Goal: Task Accomplishment & Management: Manage account settings

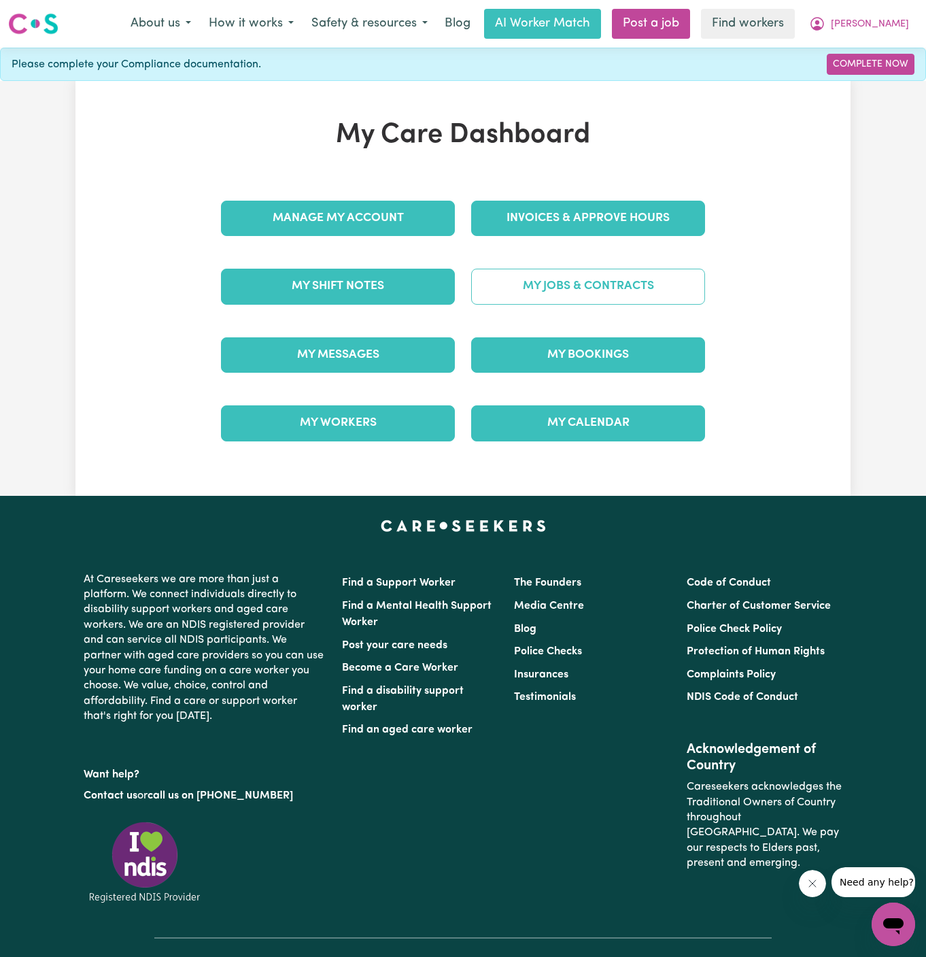
click at [637, 284] on link "My Jobs & Contracts" at bounding box center [588, 286] width 234 height 35
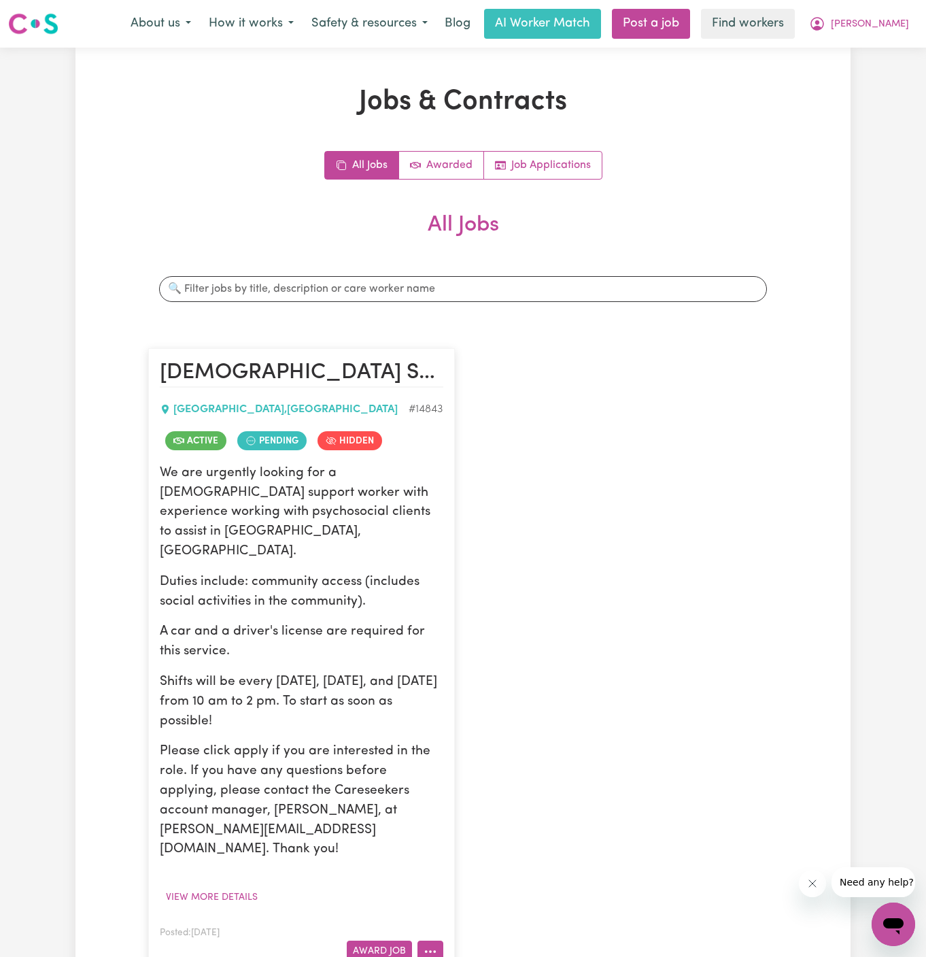
click at [437, 945] on icon "More options" at bounding box center [431, 952] width 14 height 14
click at [515, 770] on link "View/Edit Contract" at bounding box center [484, 783] width 132 height 27
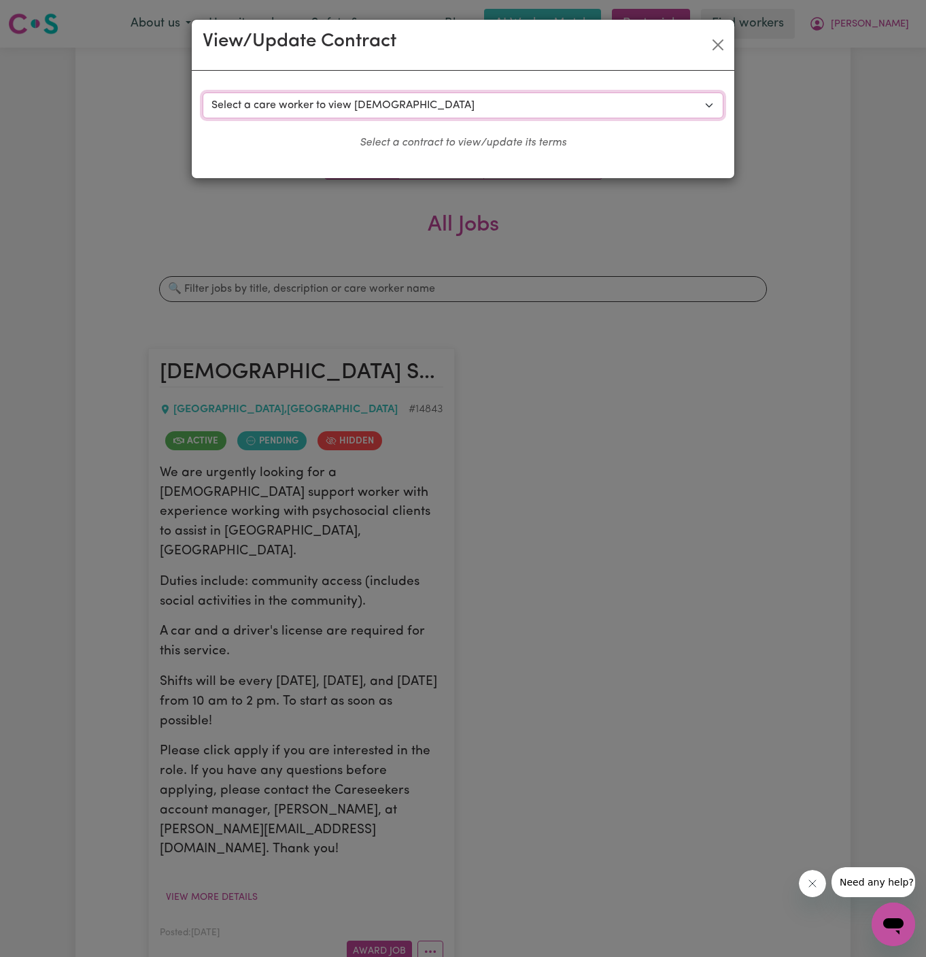
click at [329, 105] on select "Select a care worker to view contract #10490 - Hui Lin (contract accepted) #105…" at bounding box center [463, 105] width 521 height 26
click at [418, 105] on select "Select a care worker to view contract #10490 - Hui Lin (contract accepted) #105…" at bounding box center [463, 105] width 521 height 26
select select "10133"
click at [203, 92] on select "Select a care worker to view contract #10490 - Hui Lin (contract accepted) #105…" at bounding box center [463, 105] width 521 height 26
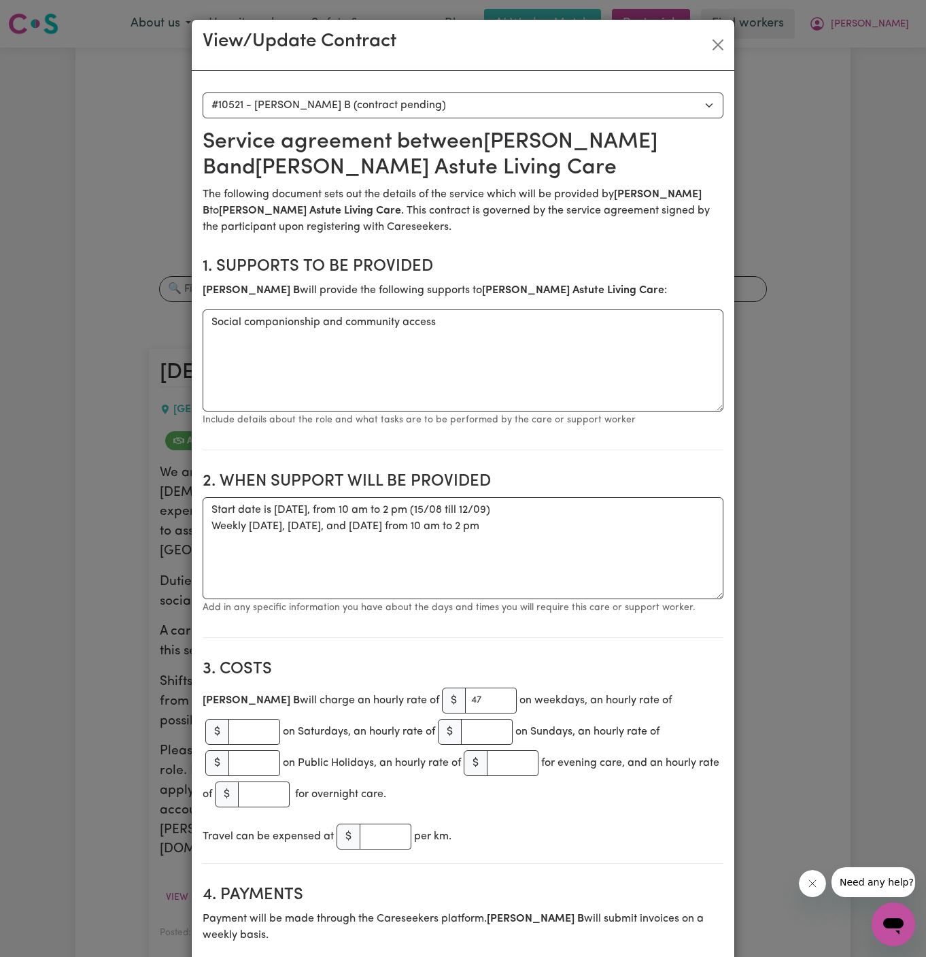
click at [158, 615] on div "View/Update Contract Select a contract to view Select a care worker to view con…" at bounding box center [463, 478] width 926 height 957
click at [716, 47] on button "Close" at bounding box center [718, 45] width 22 height 22
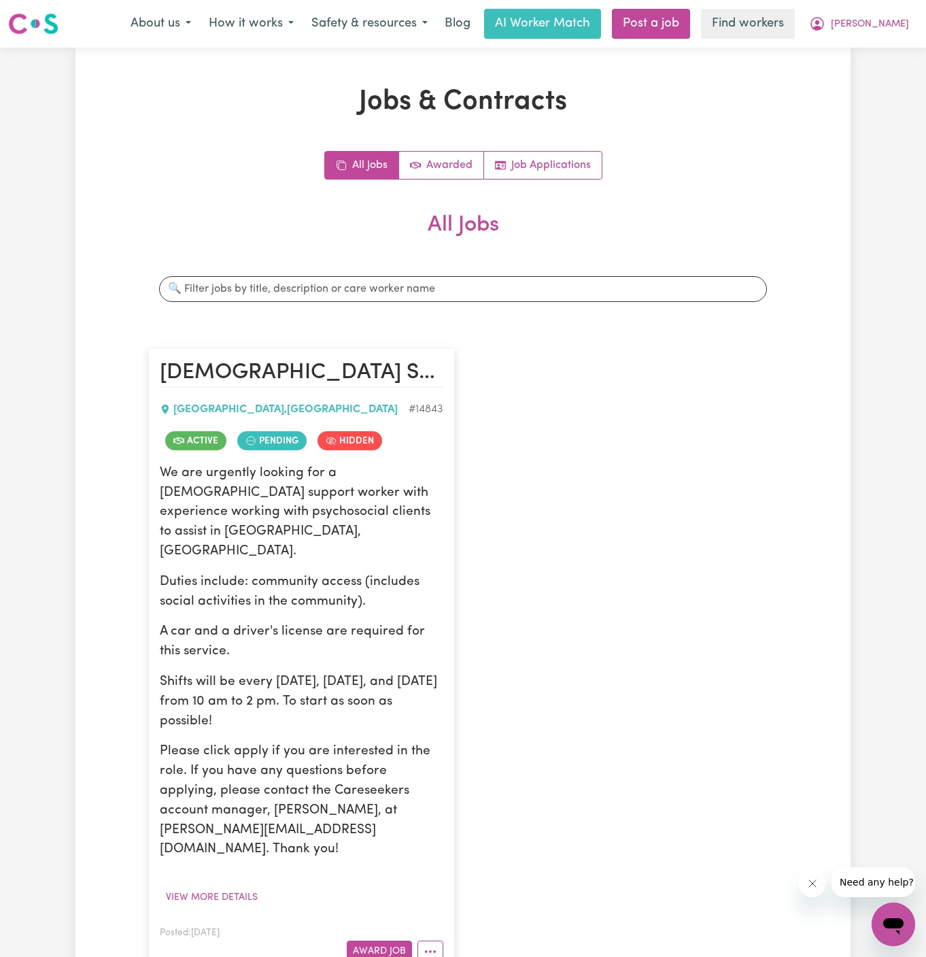
click at [388, 474] on p "We are urgently looking for a female support worker with experience working wit…" at bounding box center [302, 513] width 284 height 98
drag, startPoint x: 161, startPoint y: 471, endPoint x: 398, endPoint y: 687, distance: 320.6
click at [398, 687] on div "We are urgently looking for a female support worker with experience working wit…" at bounding box center [302, 662] width 284 height 396
copy div "We are urgently looking for a female support worker with experience working wit…"
click at [543, 498] on div "Female Support Worker Needed In Surry Hills, NSW SURRY HILLS , New South Wales …" at bounding box center [463, 661] width 646 height 652
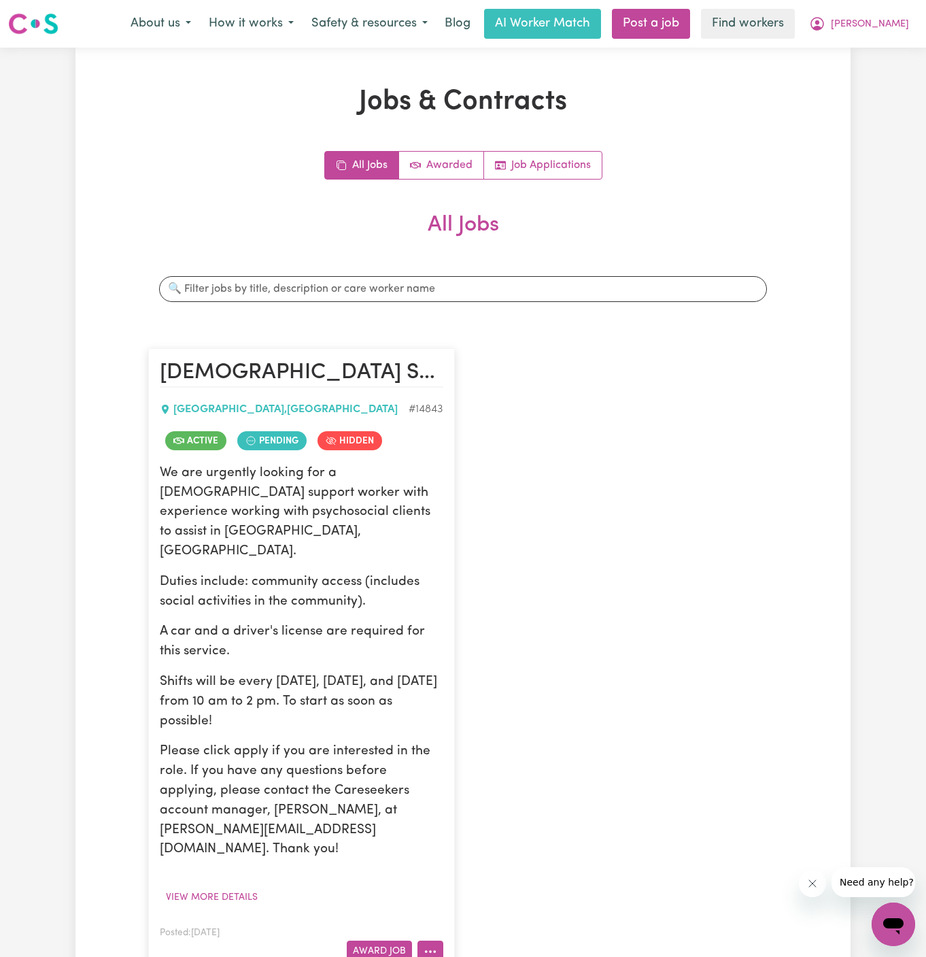
click at [442, 940] on button "More options" at bounding box center [431, 950] width 26 height 21
click at [492, 770] on link "View/Edit Contract" at bounding box center [484, 783] width 132 height 27
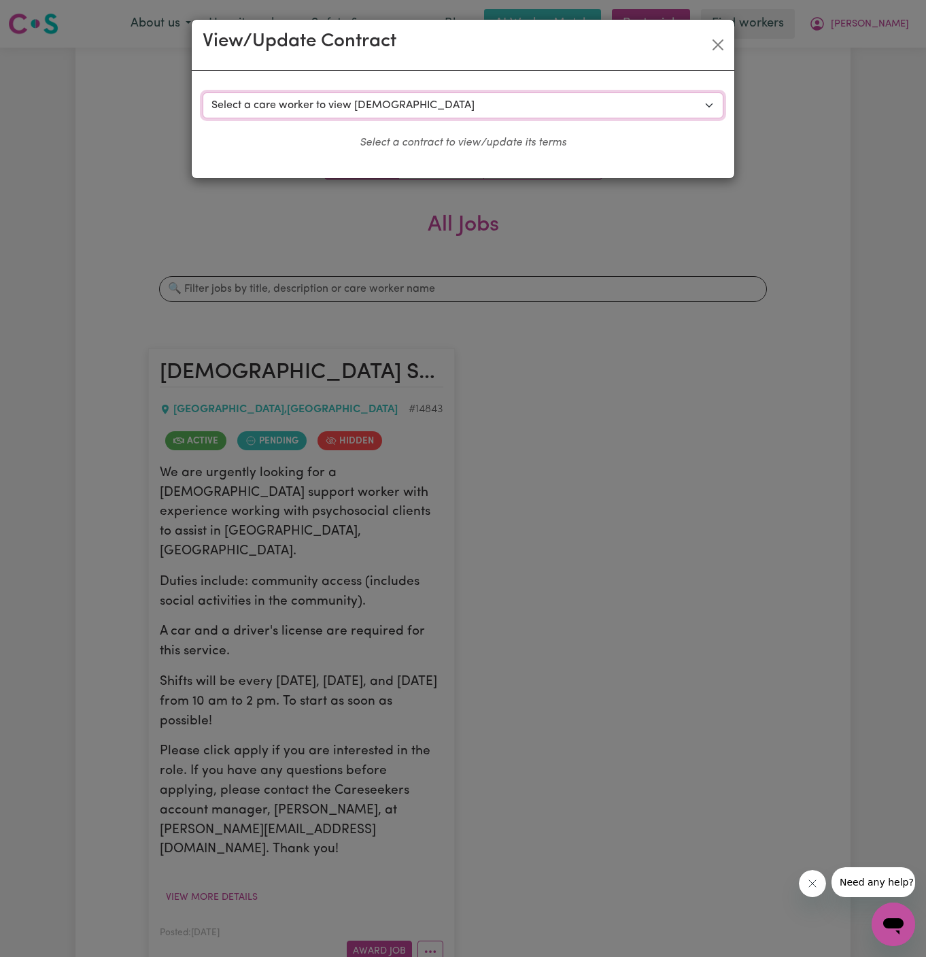
click at [554, 104] on select "Select a care worker to view contract #10490 - Hui Lin (contract accepted) #105…" at bounding box center [463, 105] width 521 height 26
select select "10133"
click at [203, 92] on select "Select a care worker to view contract #10490 - Hui Lin (contract accepted) #105…" at bounding box center [463, 105] width 521 height 26
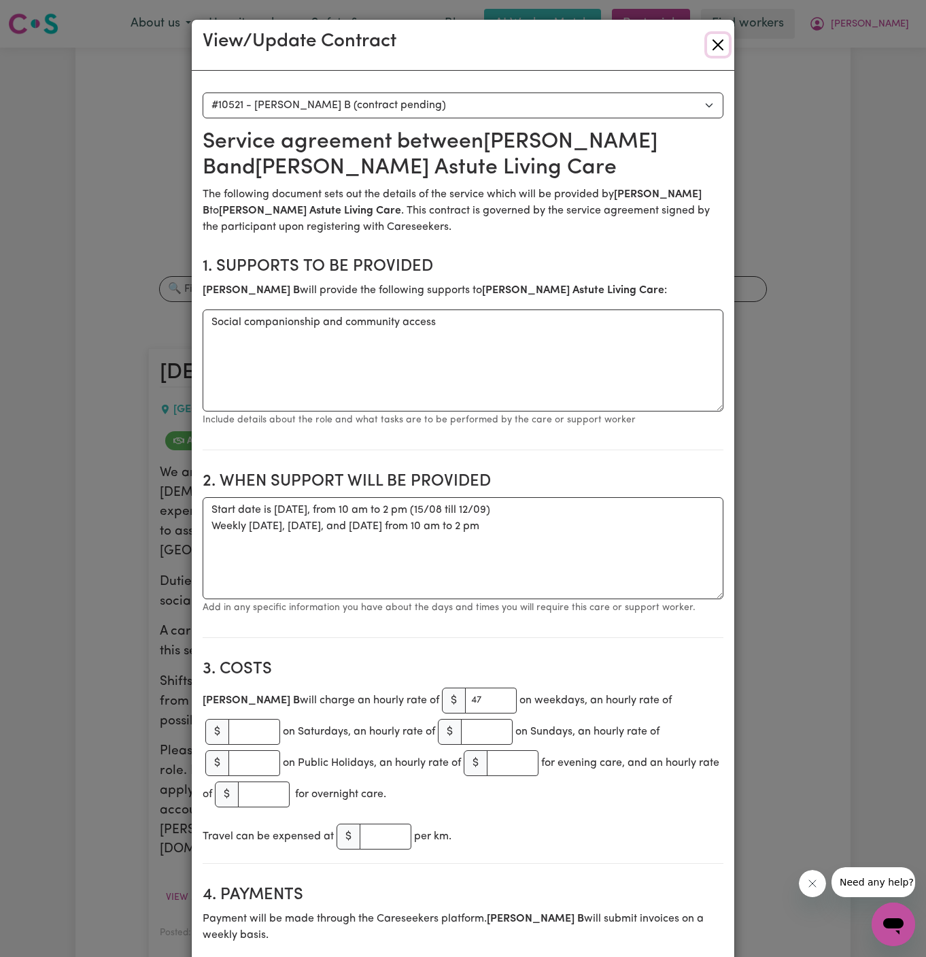
click at [715, 45] on button "Close" at bounding box center [718, 45] width 22 height 22
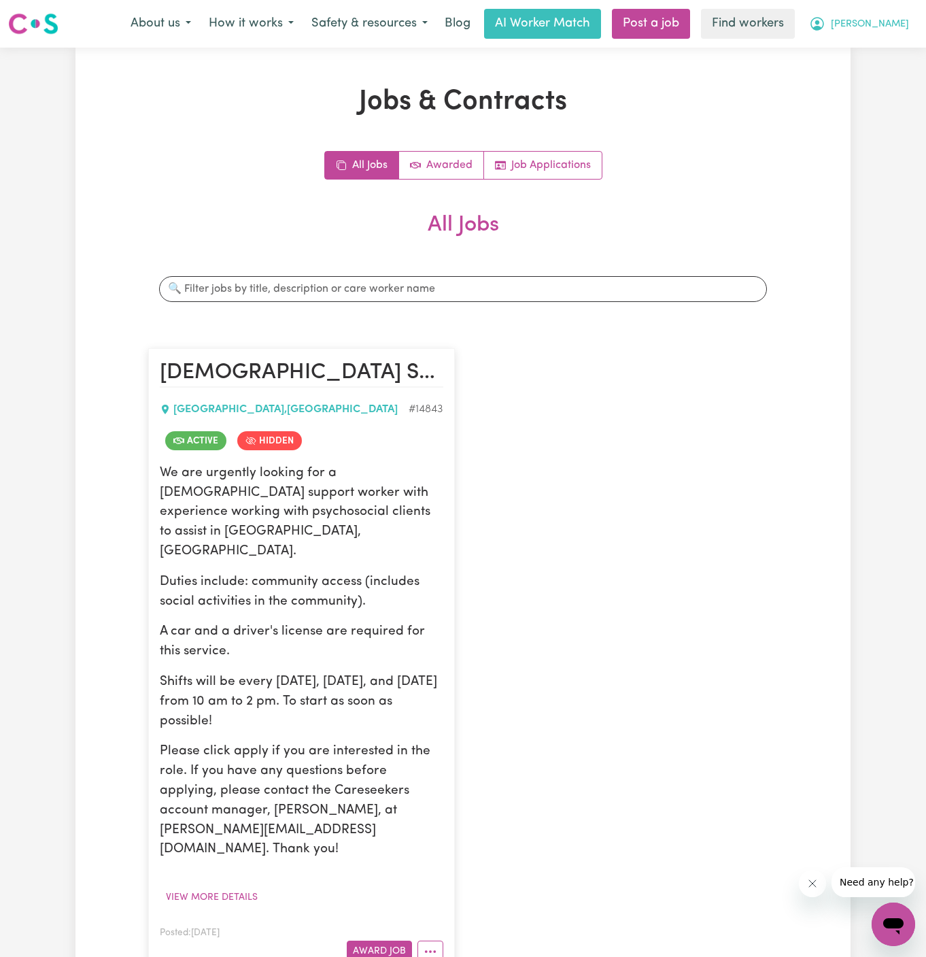
click at [899, 26] on span "[PERSON_NAME]" at bounding box center [870, 24] width 78 height 15
click at [893, 72] on link "Logout" at bounding box center [863, 78] width 107 height 26
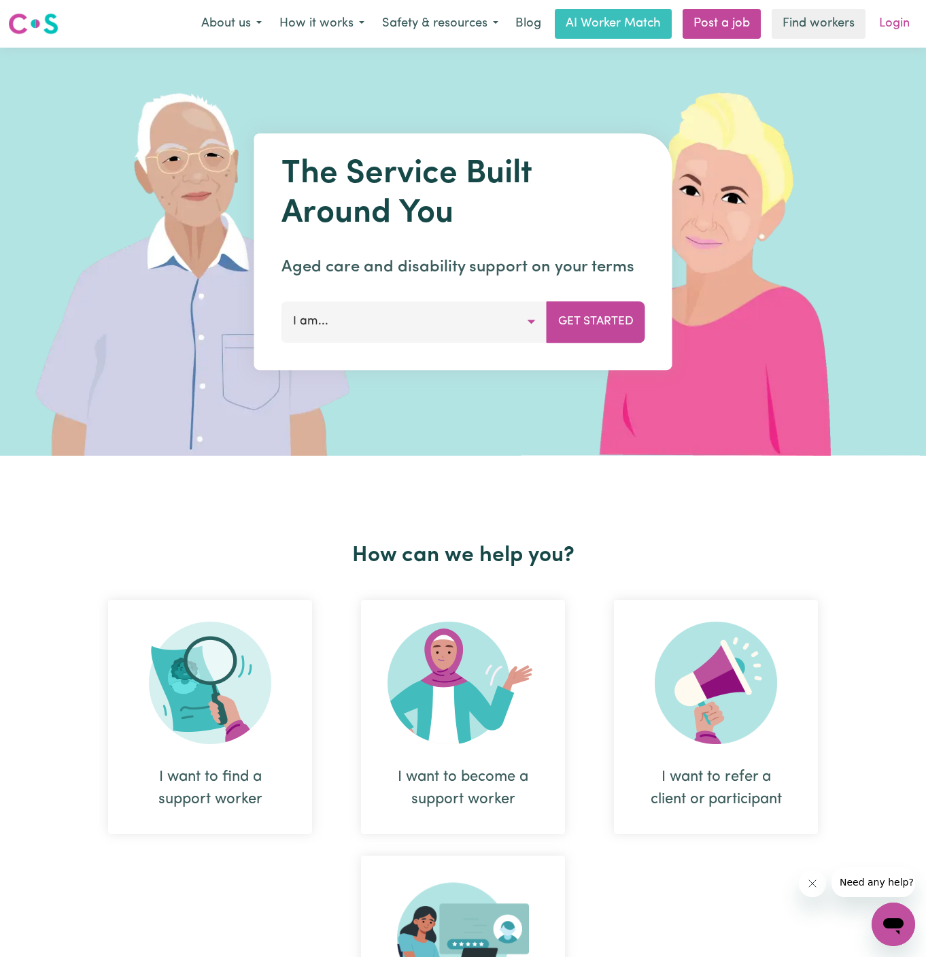
click at [899, 33] on link "Login" at bounding box center [894, 24] width 47 height 30
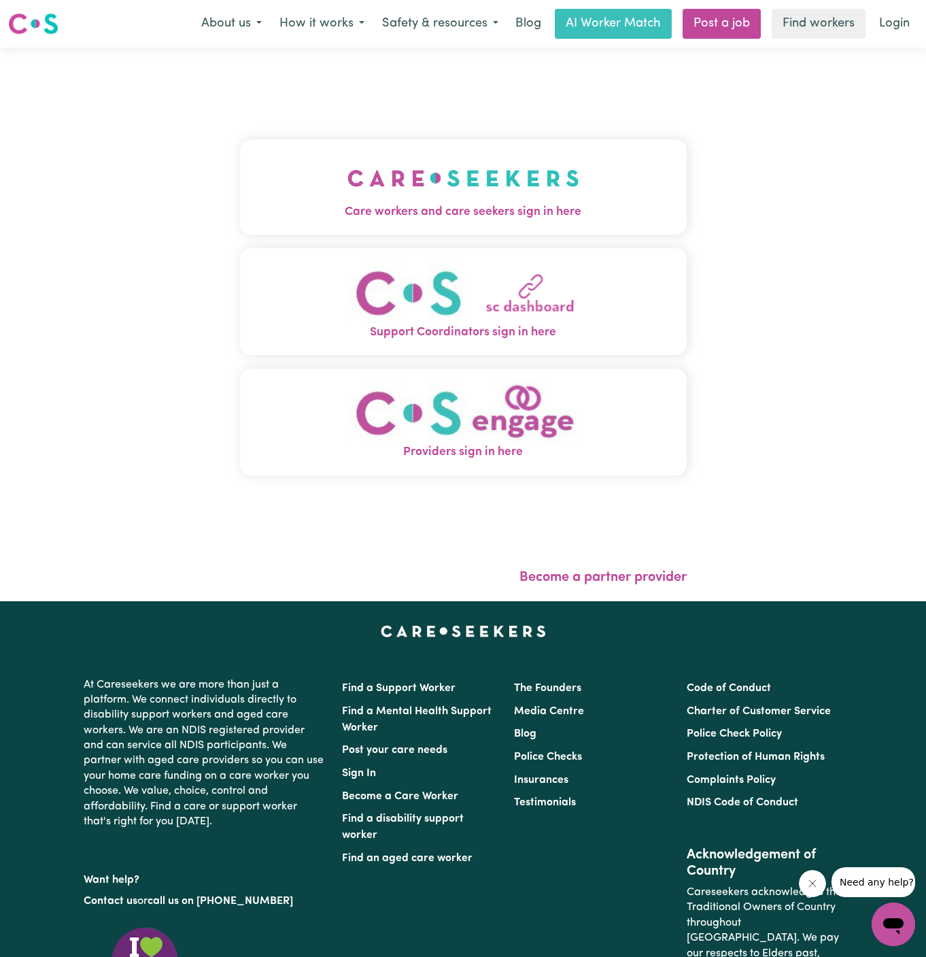
click at [521, 144] on button "Care workers and care seekers sign in here" at bounding box center [463, 186] width 447 height 95
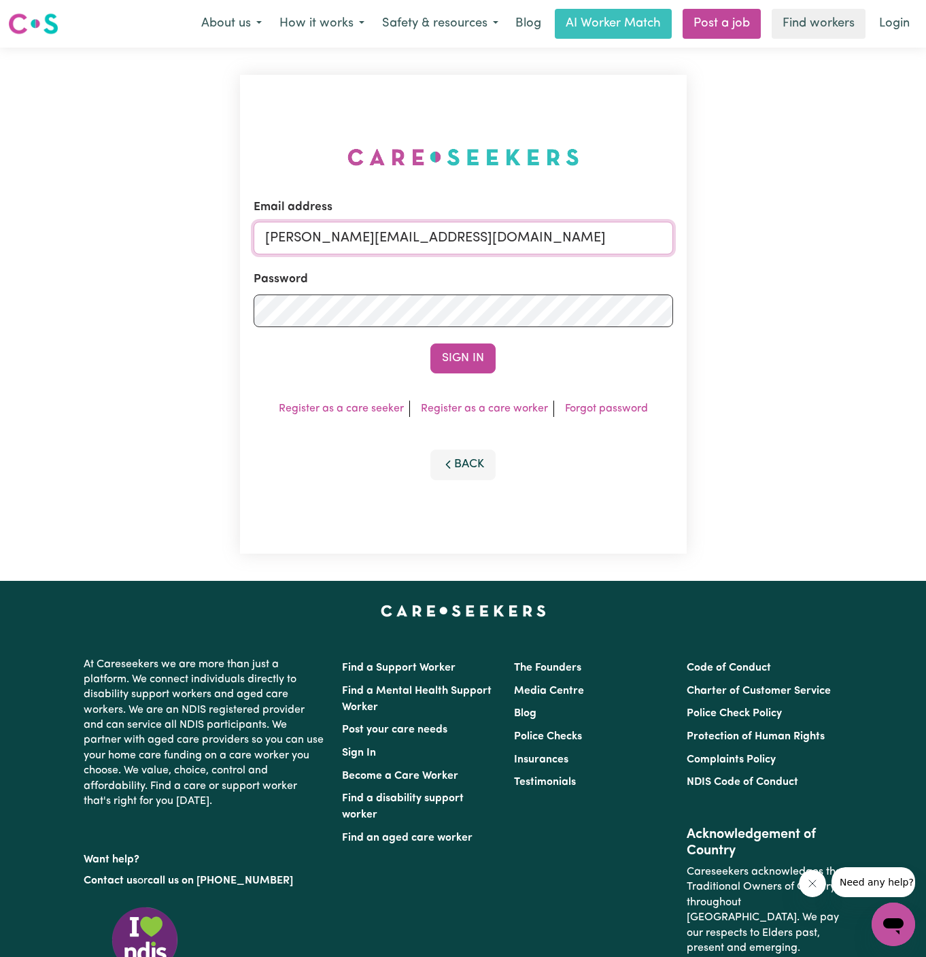
click at [593, 233] on input "dyan@careseekers.com.au" at bounding box center [464, 238] width 420 height 33
drag, startPoint x: 336, startPoint y: 236, endPoint x: 661, endPoint y: 235, distance: 325.0
click at [661, 235] on input "superuser~hsgill1336719@gmail.com" at bounding box center [464, 238] width 420 height 33
click at [430, 343] on button "Sign In" at bounding box center [462, 358] width 65 height 30
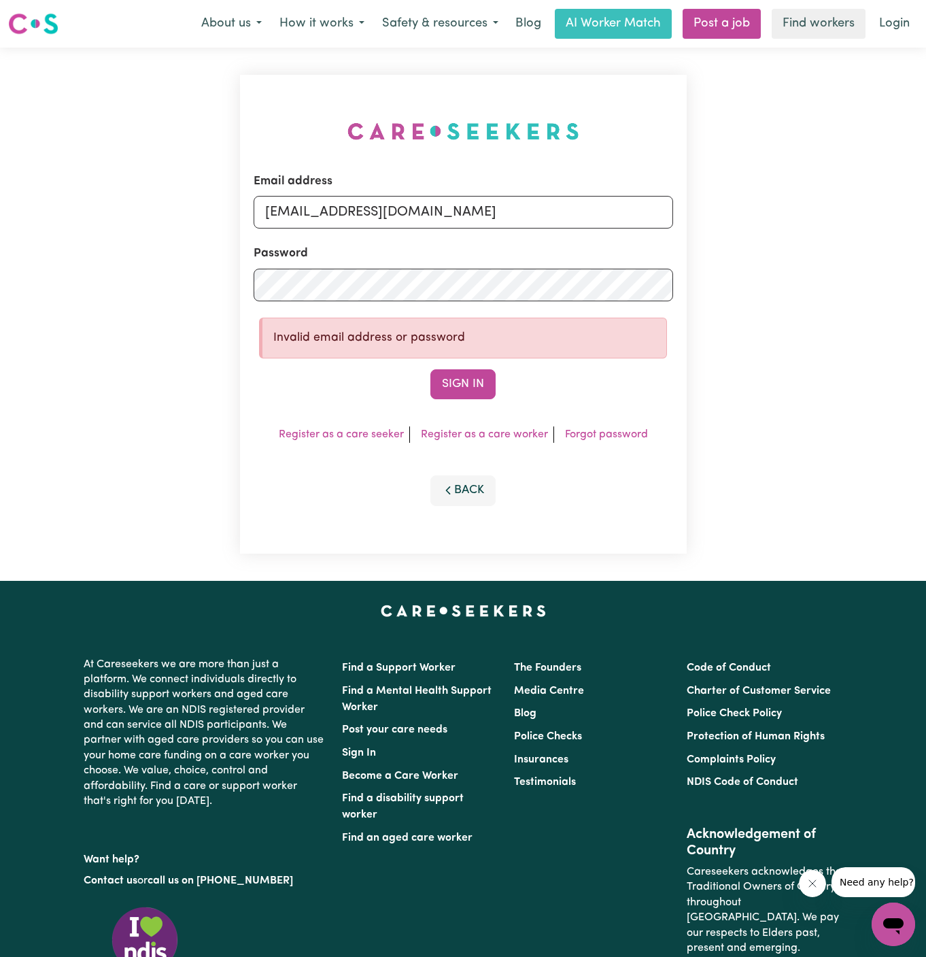
type input "superuser~JaxsonCF@careseekers.com.au"
click at [430, 369] on button "Sign In" at bounding box center [462, 384] width 65 height 30
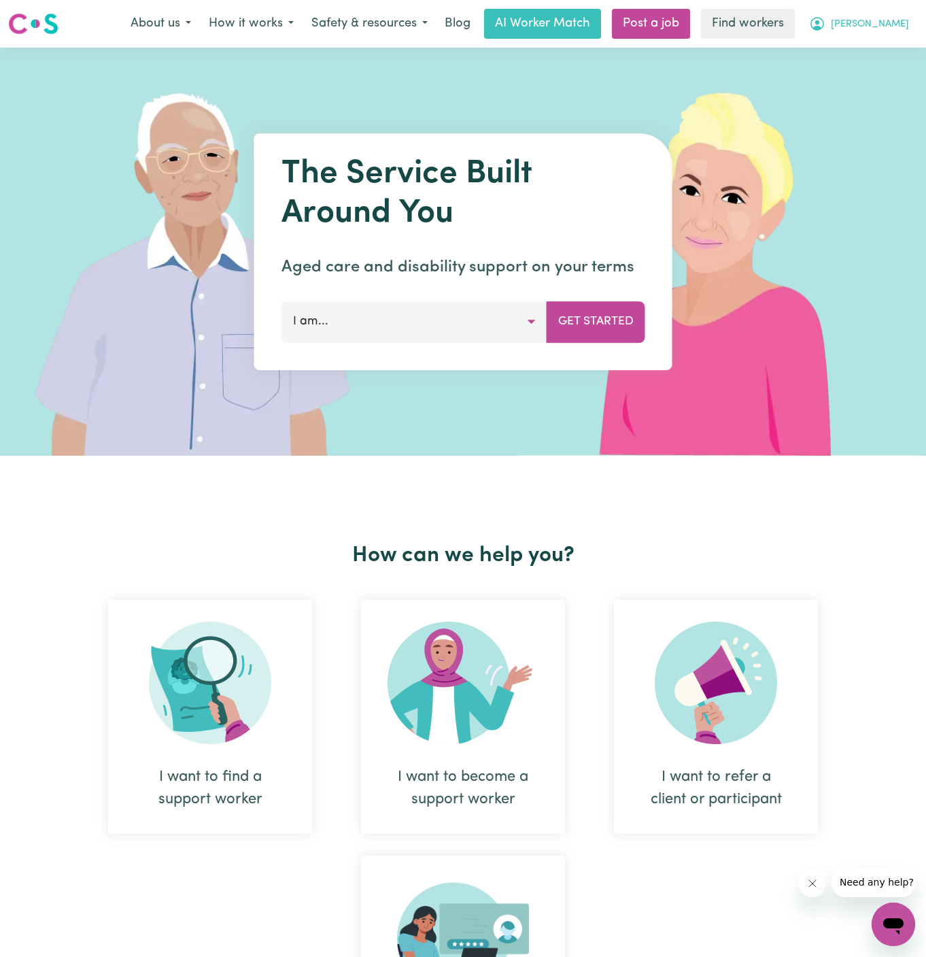
click at [893, 17] on span "[PERSON_NAME]" at bounding box center [870, 24] width 78 height 15
click at [881, 67] on link "Logout" at bounding box center [863, 78] width 107 height 26
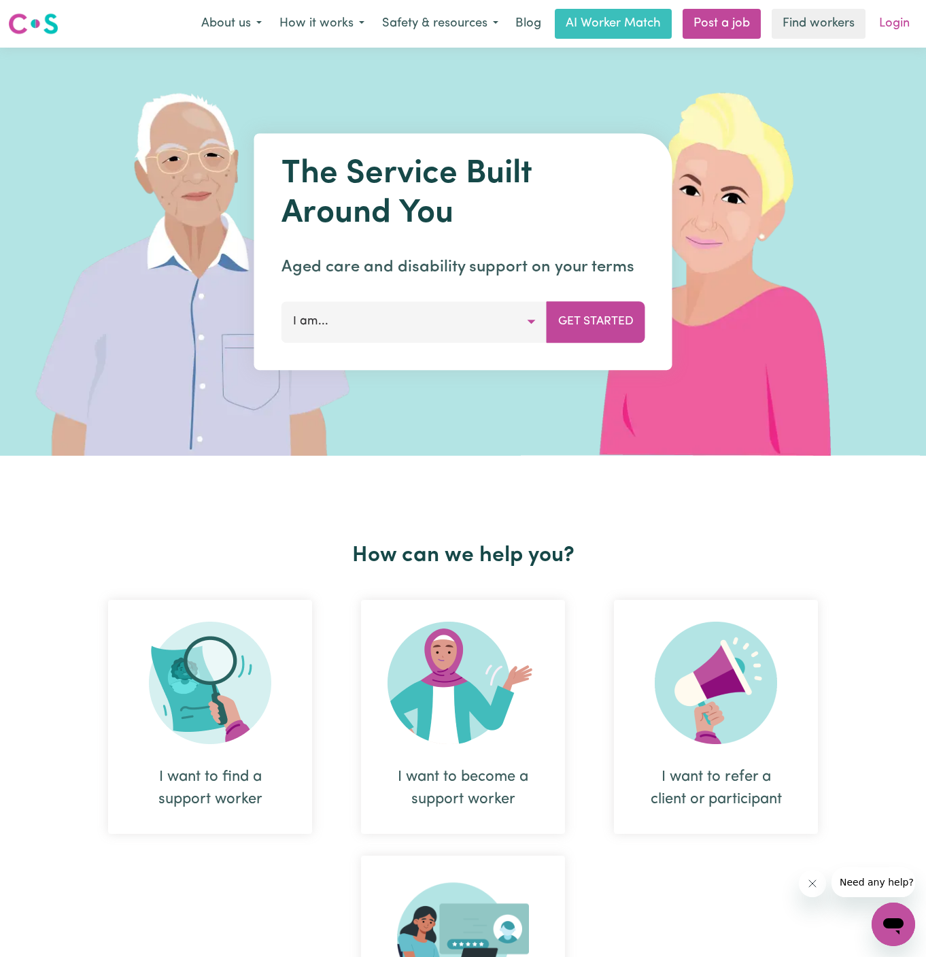
click at [906, 24] on link "Login" at bounding box center [894, 24] width 47 height 30
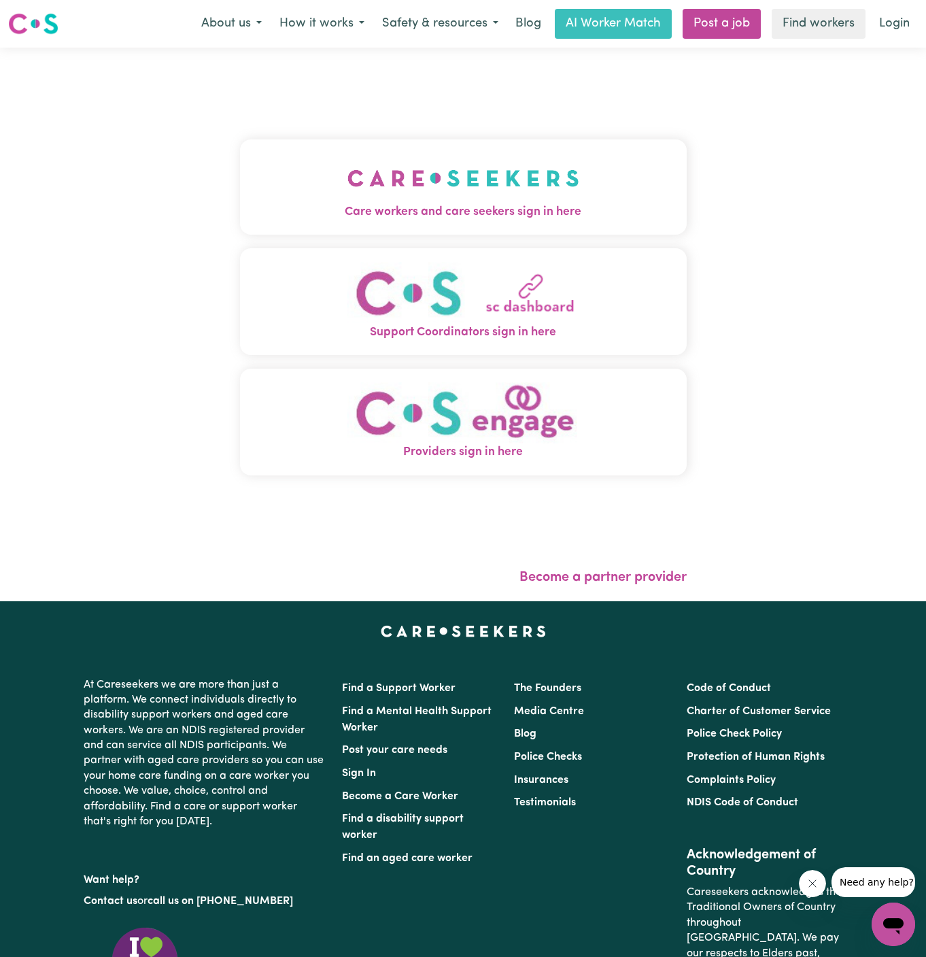
click at [505, 177] on button "Care workers and care seekers sign in here" at bounding box center [463, 186] width 447 height 95
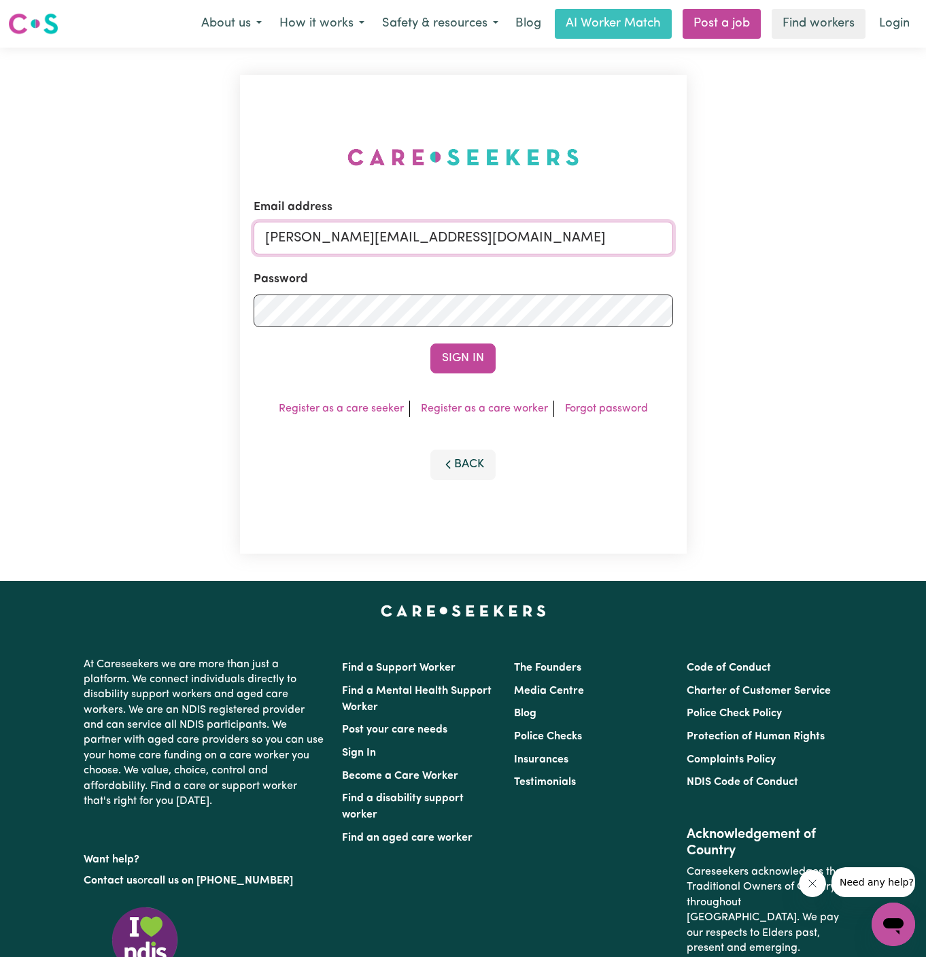
click at [583, 235] on input "dyan@careseekers.com.au" at bounding box center [464, 238] width 420 height 33
drag, startPoint x: 333, startPoint y: 234, endPoint x: 760, endPoint y: 265, distance: 428.2
click at [760, 265] on div "Email address superuser~KarynPenderESS@careseekers.com.au Password Sign In Regi…" at bounding box center [463, 314] width 926 height 533
type input "superuser~kritikabhatta28@gmail.com"
click at [430, 343] on button "Sign In" at bounding box center [462, 358] width 65 height 30
